Goal: Contribute content

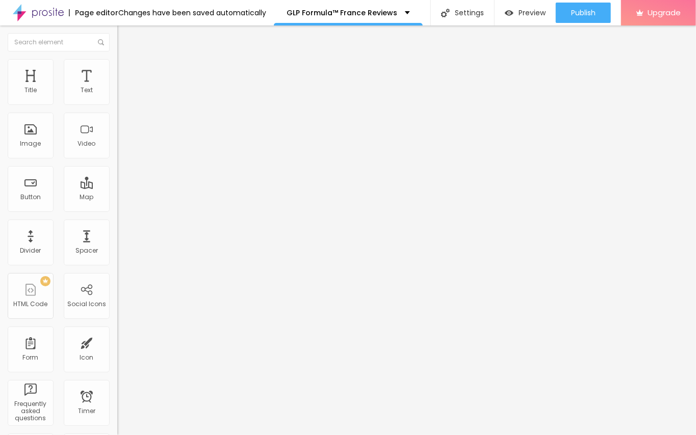
click at [117, 88] on span "Add image" at bounding box center [138, 83] width 42 height 9
click at [117, 209] on input "https://" at bounding box center [178, 204] width 122 height 10
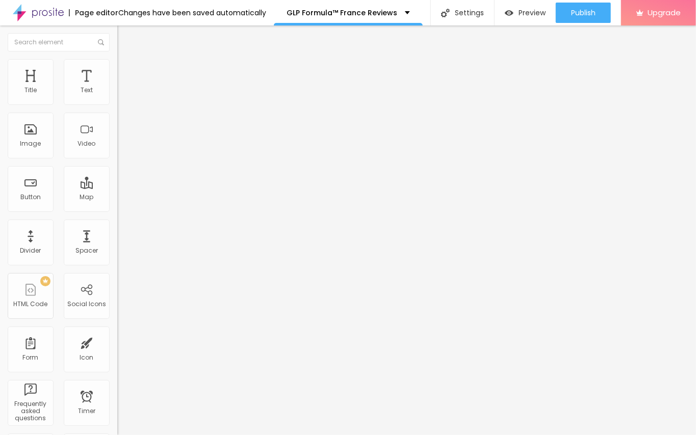
paste input "[URL][DOMAIN_NAME]"
type input "https:[URL][DOMAIN_NAME]"
click at [117, 32] on button "Edit Image" at bounding box center [175, 36] width 117 height 23
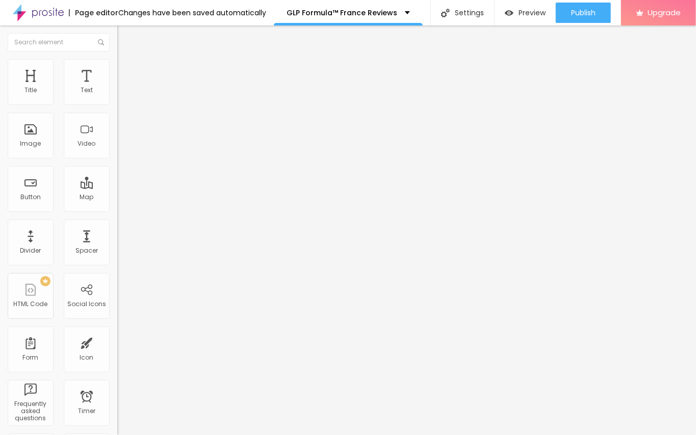
click at [125, 35] on img "button" at bounding box center [129, 37] width 8 height 8
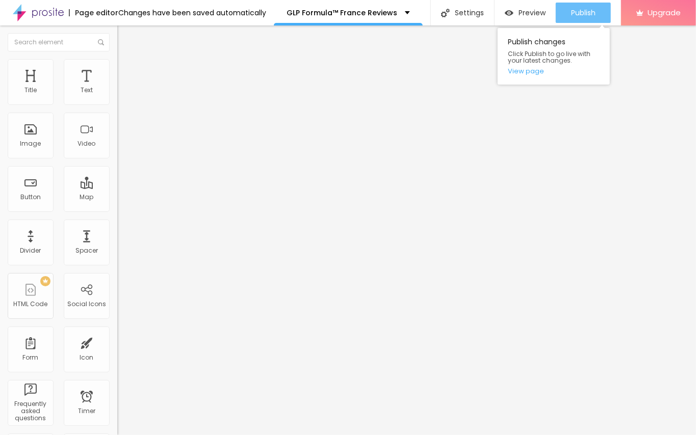
click at [584, 9] on span "Publish" at bounding box center [583, 13] width 24 height 8
